Goal: Task Accomplishment & Management: Manage account settings

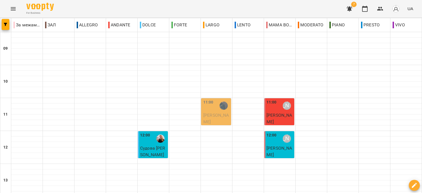
scroll to position [55, 0]
click at [353, 11] on icon "button" at bounding box center [349, 8] width 7 height 7
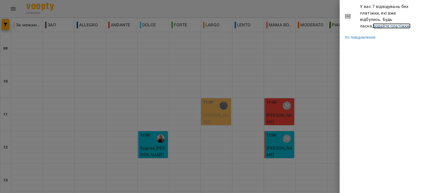
click at [373, 23] on link "додайте платіжки!" at bounding box center [392, 25] width 38 height 5
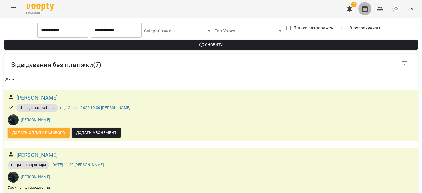
click at [369, 9] on button "button" at bounding box center [365, 8] width 13 height 13
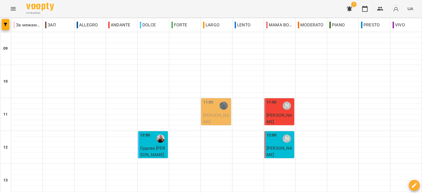
scroll to position [137, 0]
